Goal: Transaction & Acquisition: Obtain resource

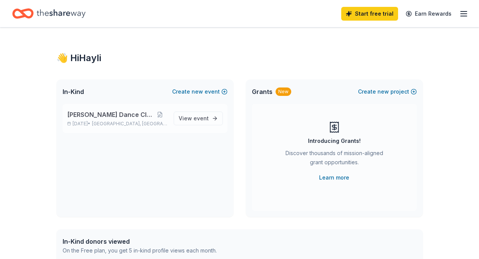
click at [160, 116] on p "[PERSON_NAME] Dance Clinic" at bounding box center [117, 114] width 100 height 9
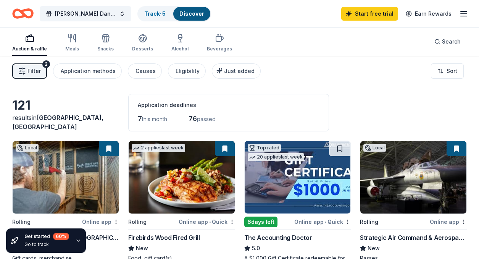
click at [139, 121] on span "7" at bounding box center [140, 119] width 4 height 8
click at [174, 105] on div "Application deadlines" at bounding box center [229, 104] width 182 height 9
click at [461, 15] on icon "button" at bounding box center [464, 13] width 9 height 9
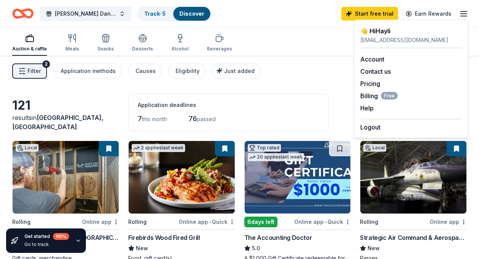
click at [309, 80] on div "Filter 2 Application methods Causes Eligibility Just added Sort" at bounding box center [239, 71] width 479 height 31
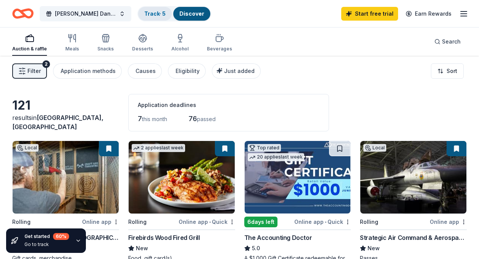
click at [162, 18] on div "Track · 5" at bounding box center [155, 14] width 34 height 14
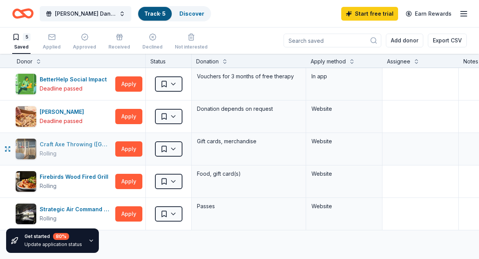
click at [84, 159] on div "Craft Axe Throwing ([GEOGRAPHIC_DATA]) Rolling" at bounding box center [63, 148] width 97 height 21
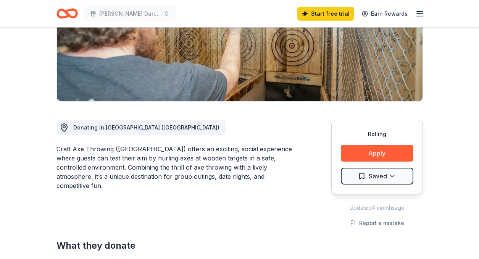
scroll to position [151, 0]
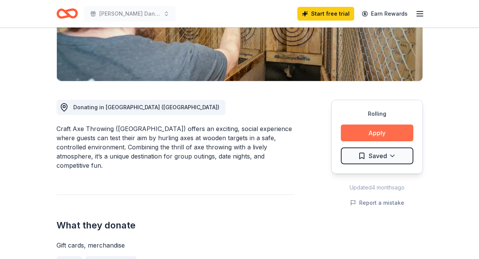
click at [368, 135] on button "Apply" at bounding box center [377, 133] width 73 height 17
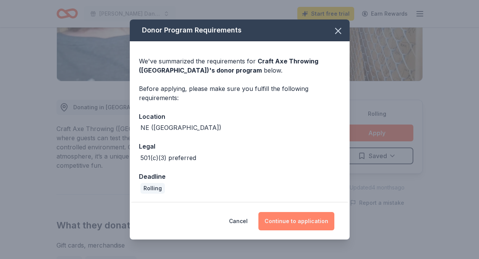
click at [283, 223] on button "Continue to application" at bounding box center [297, 221] width 76 height 18
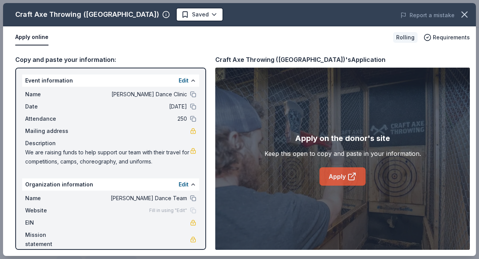
click at [335, 178] on link "Apply" at bounding box center [343, 176] width 46 height 18
